Goal: Information Seeking & Learning: Learn about a topic

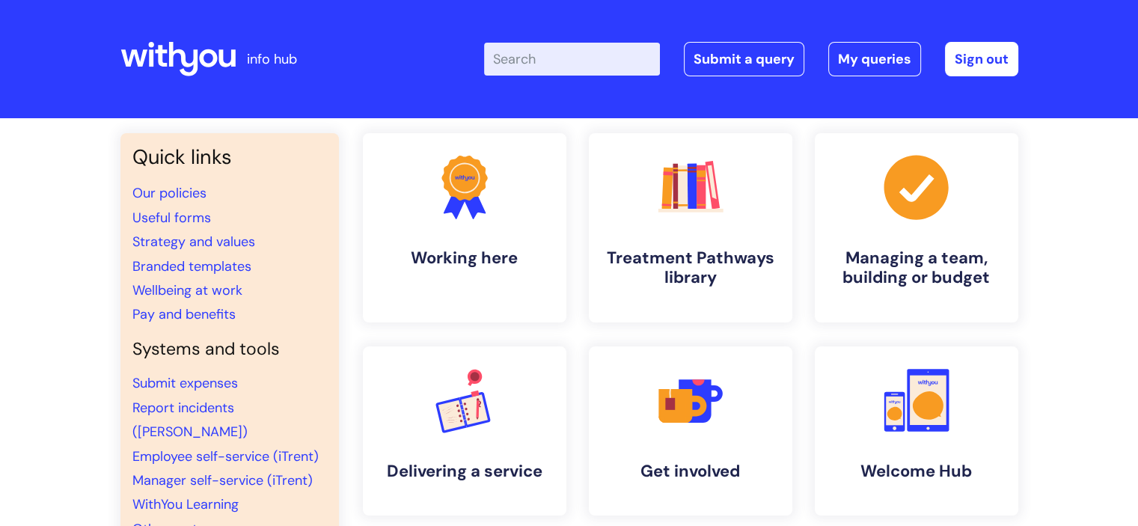
click at [551, 68] on input "Enter your search term here..." at bounding box center [572, 59] width 176 height 33
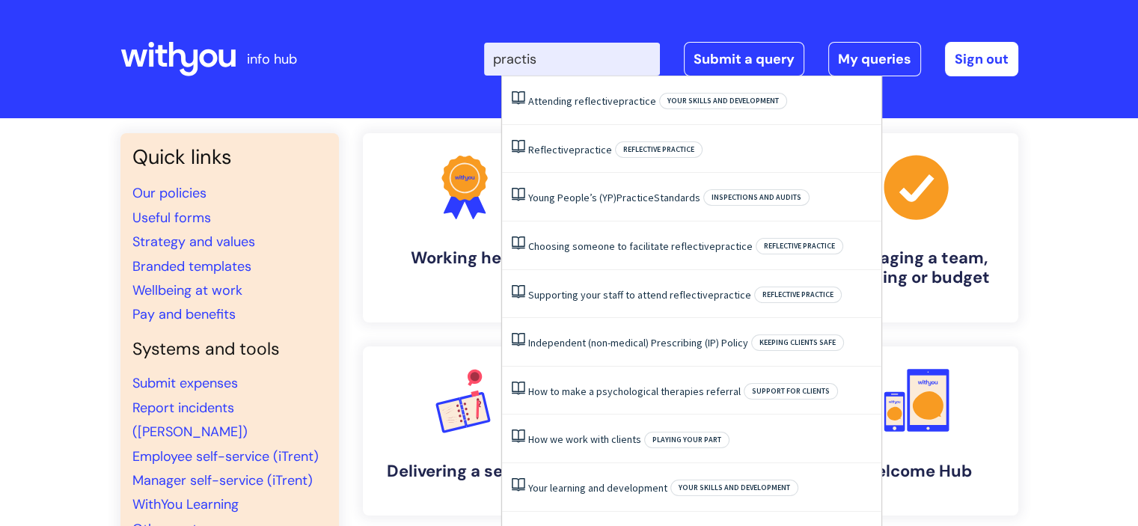
type input "practise"
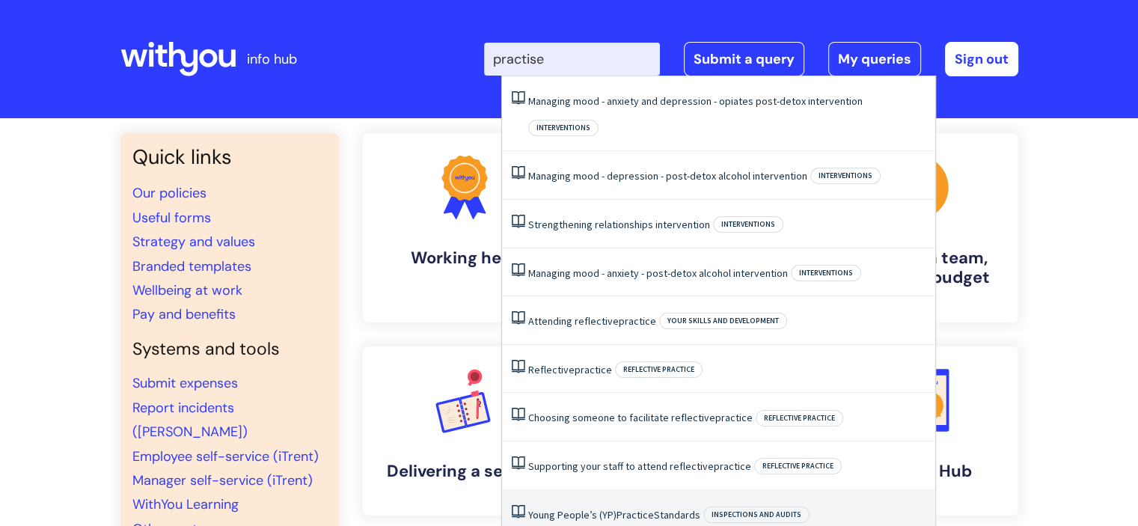
click at [613, 490] on li "Young People’s (YP) Practice Standards Inspections and audits" at bounding box center [718, 514] width 433 height 49
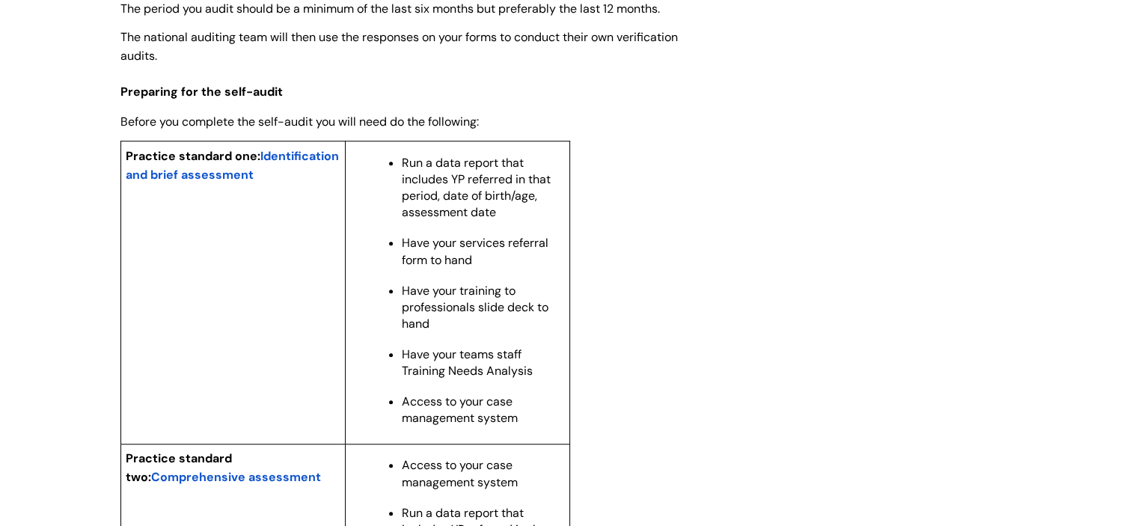
scroll to position [1179, 0]
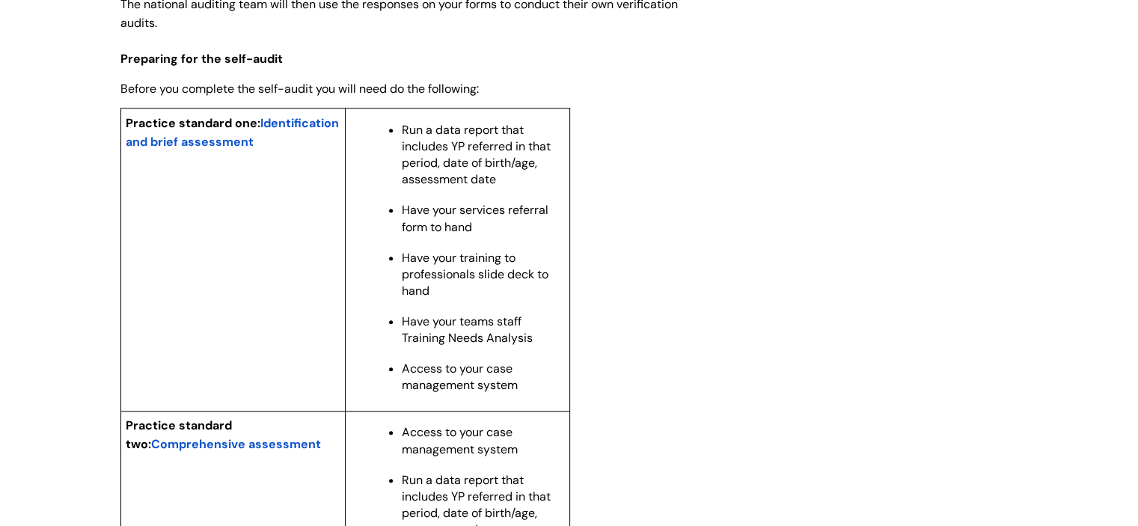
click at [305, 452] on span "Comprehensive assessment" at bounding box center [236, 444] width 170 height 16
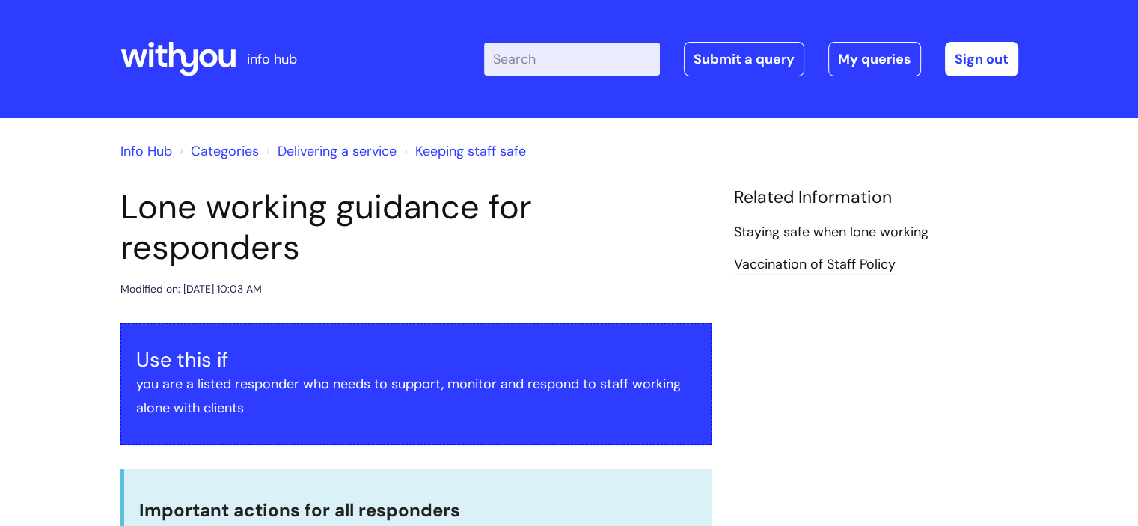
click at [569, 69] on input "Enter your search term here..." at bounding box center [572, 59] width 176 height 33
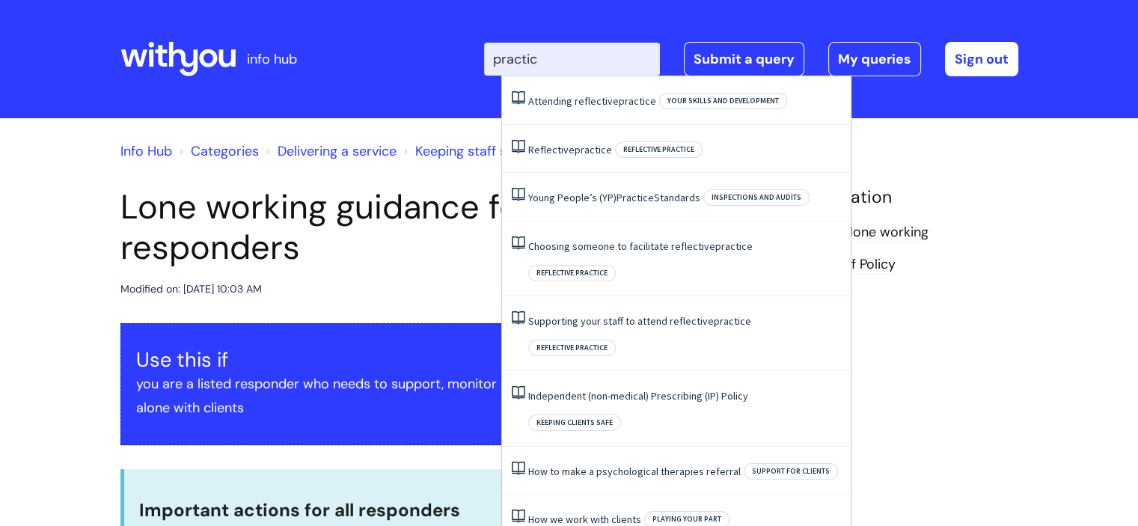
type input "practice"
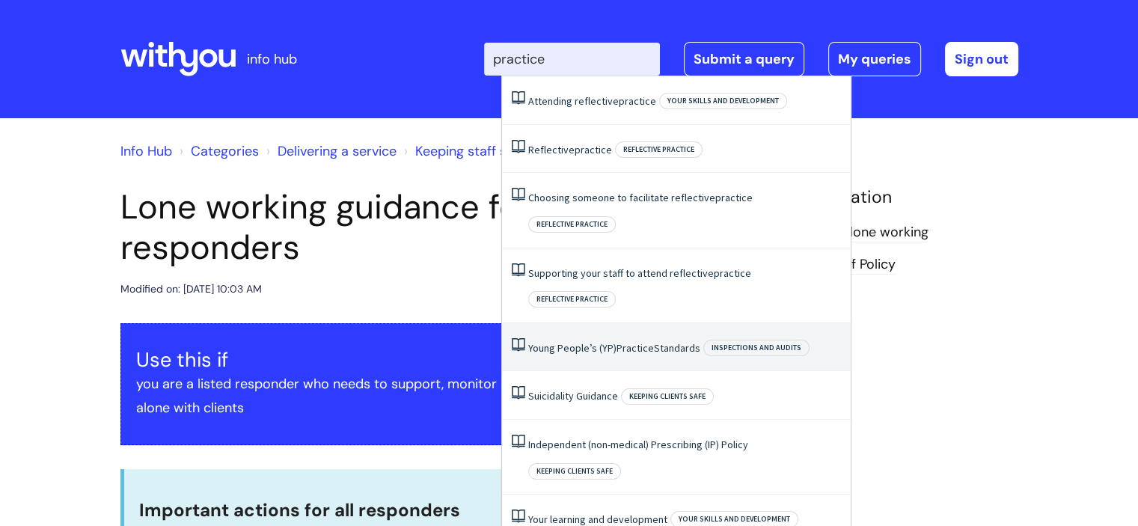
click at [579, 323] on li "Young People’s (YP) Practice Standards Inspections and audits" at bounding box center [676, 347] width 349 height 49
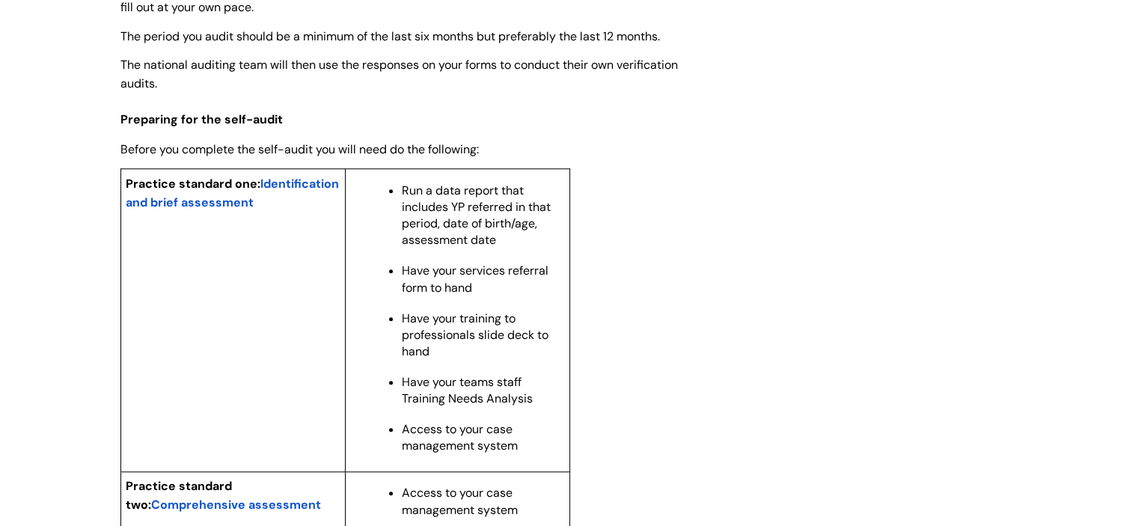
scroll to position [1125, 0]
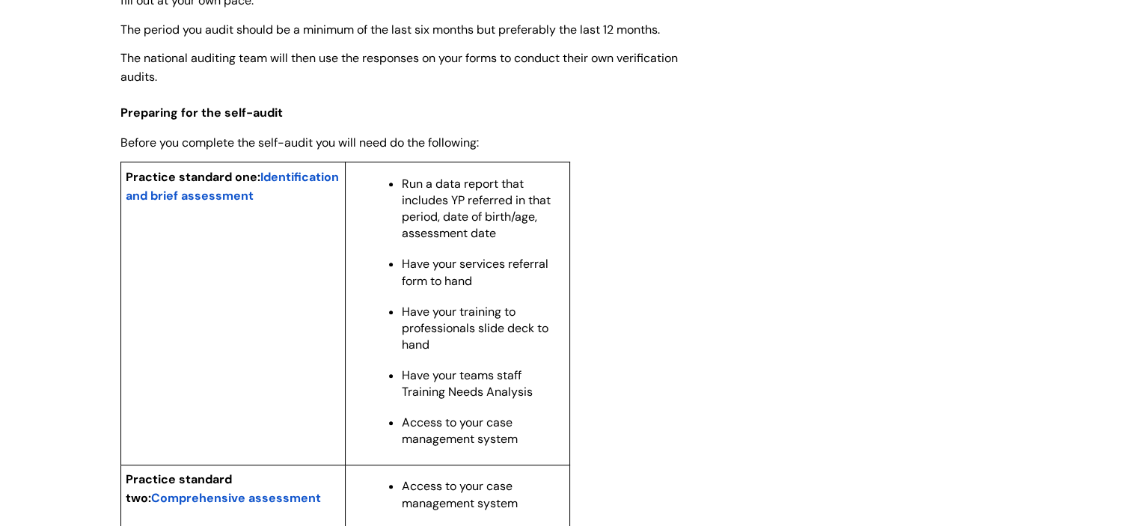
click at [227, 204] on span "Identification and brief assessment" at bounding box center [232, 186] width 213 height 34
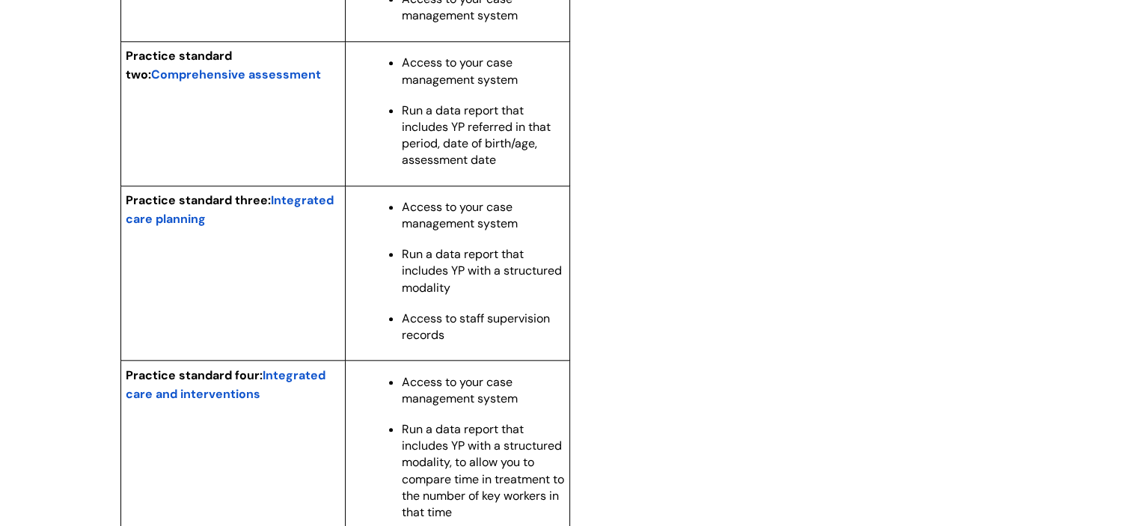
scroll to position [1553, 0]
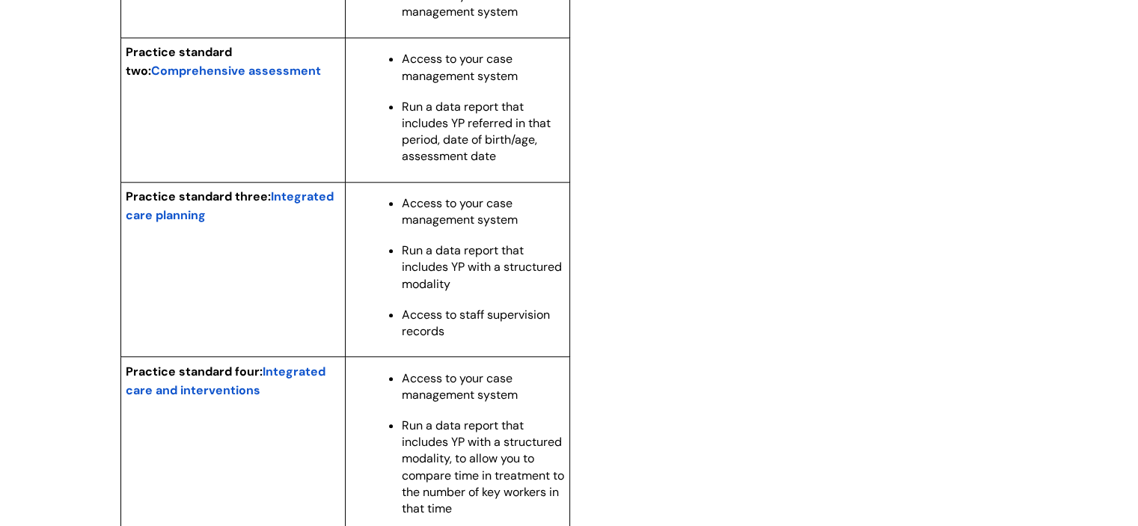
click at [305, 222] on span "Integrated care planning" at bounding box center [230, 206] width 208 height 34
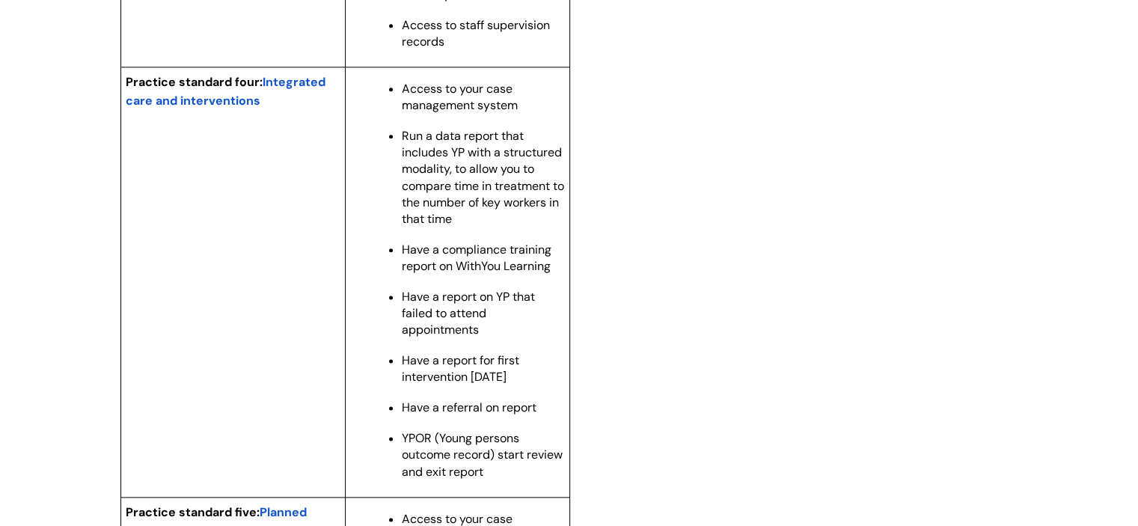
scroll to position [1825, 0]
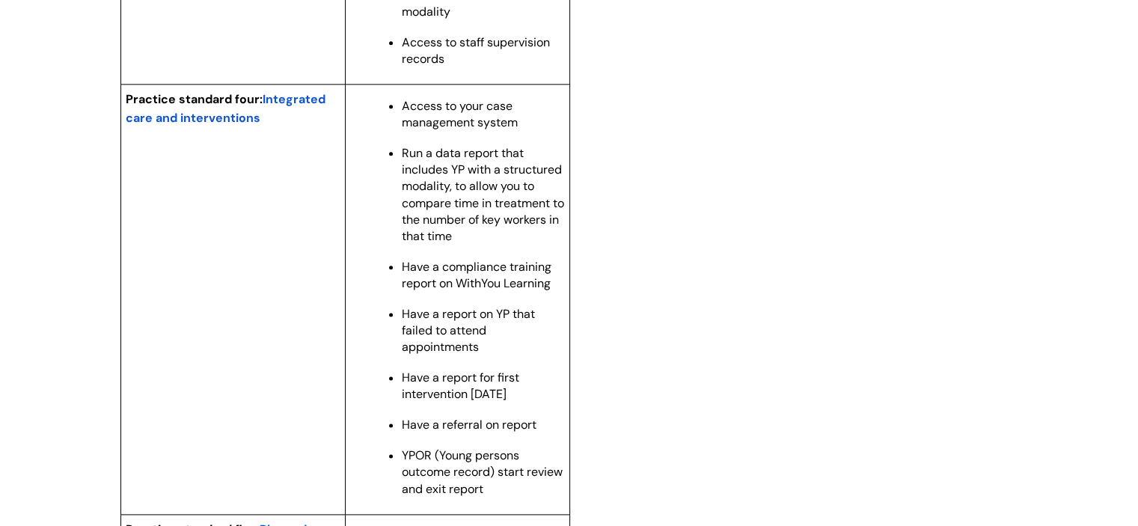
click at [308, 126] on span "Integrated care and interventions" at bounding box center [226, 108] width 200 height 34
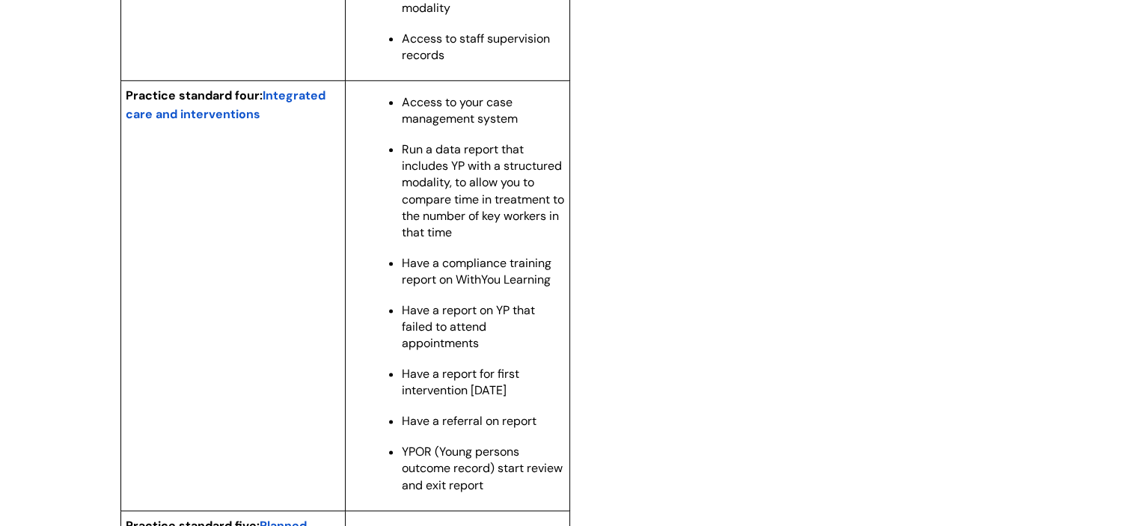
scroll to position [1815, 0]
